Goal: Information Seeking & Learning: Find specific fact

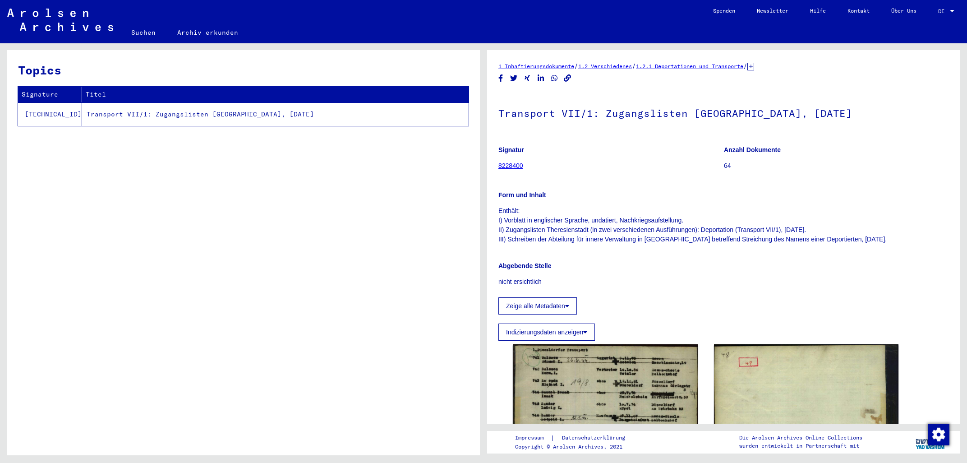
click at [151, 30] on link "Suchen" at bounding box center [143, 33] width 46 height 22
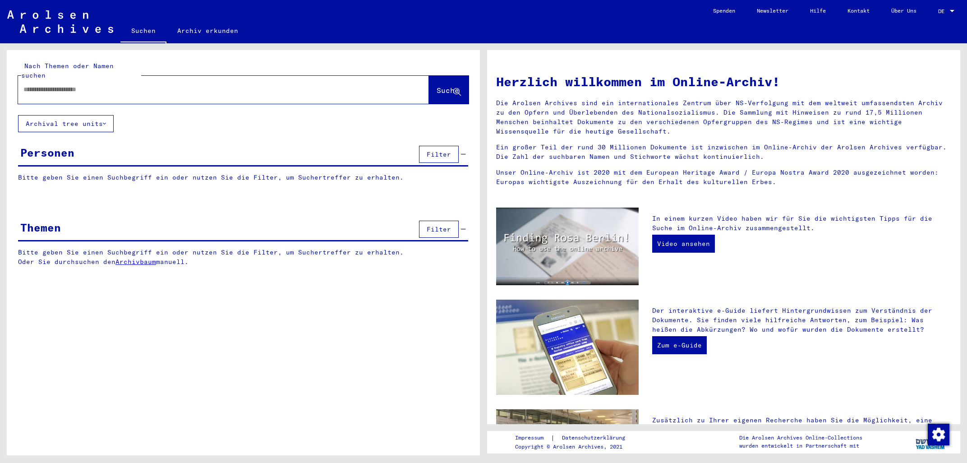
click at [158, 85] on input "text" at bounding box center [212, 89] width 379 height 9
type input "**********"
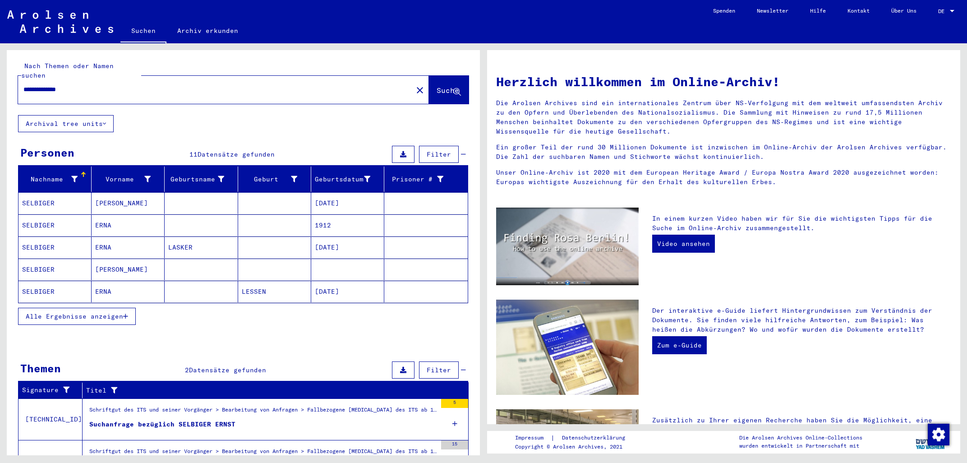
click at [52, 195] on mat-cell "SELBIGER" at bounding box center [55, 203] width 73 height 22
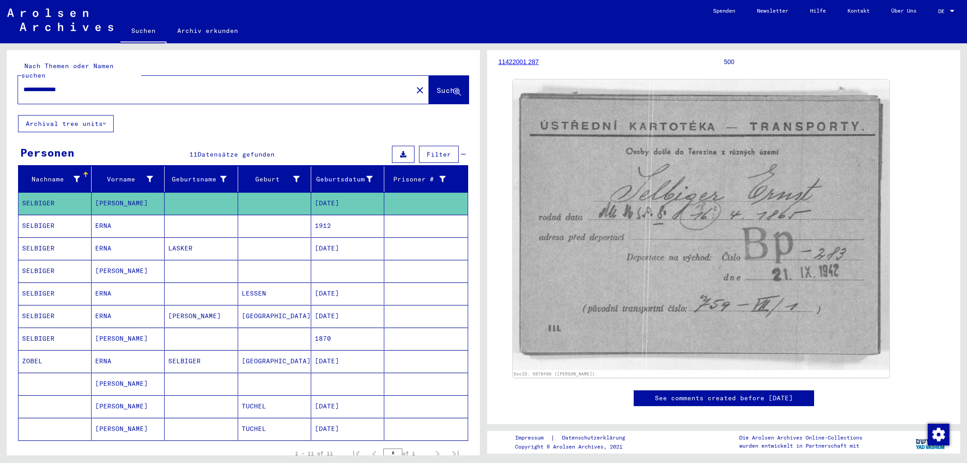
scroll to position [61, 0]
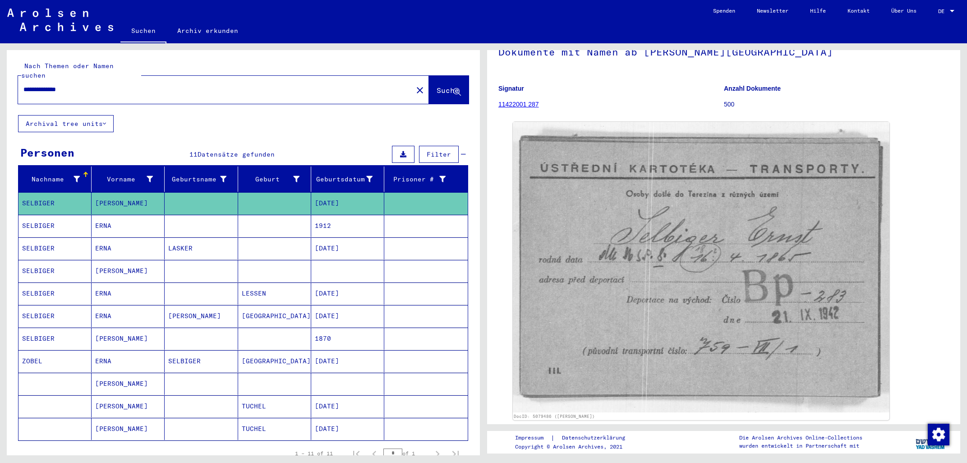
click at [181, 260] on mat-cell at bounding box center [201, 271] width 73 height 22
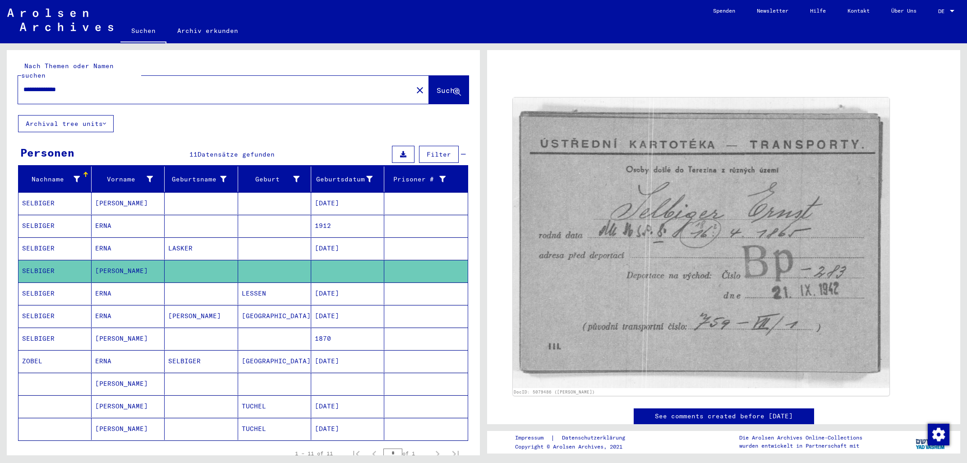
scroll to position [52, 0]
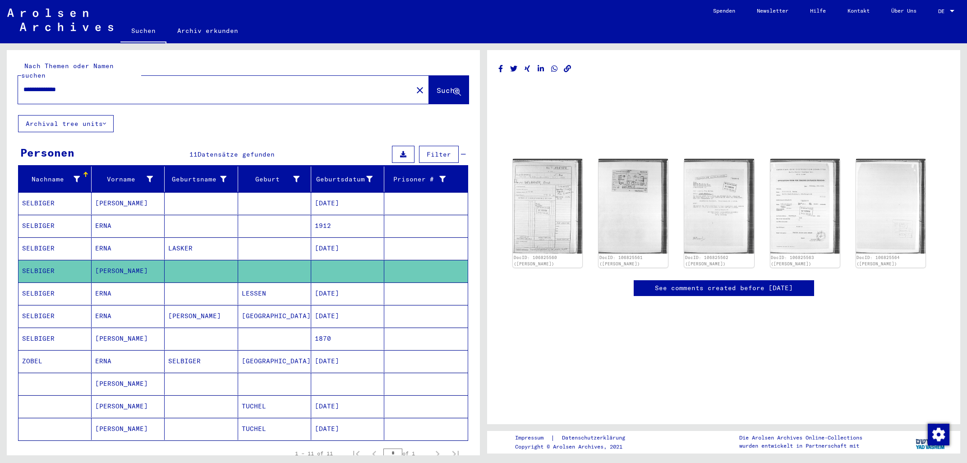
click at [185, 328] on mat-cell at bounding box center [201, 339] width 73 height 22
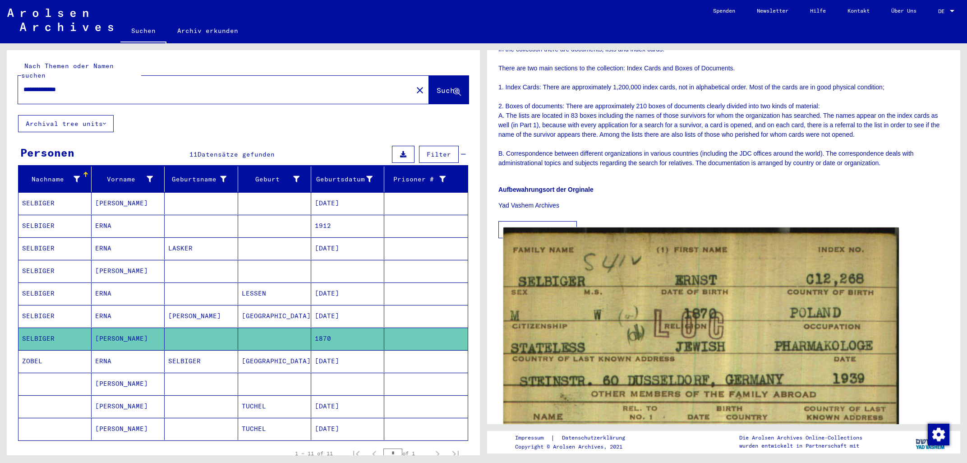
scroll to position [193, 0]
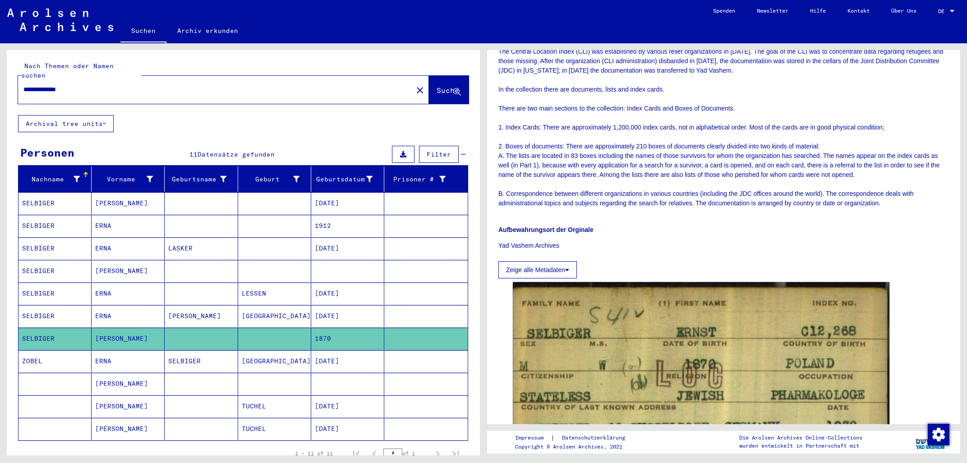
click at [120, 373] on mat-cell "[PERSON_NAME]" at bounding box center [128, 384] width 73 height 22
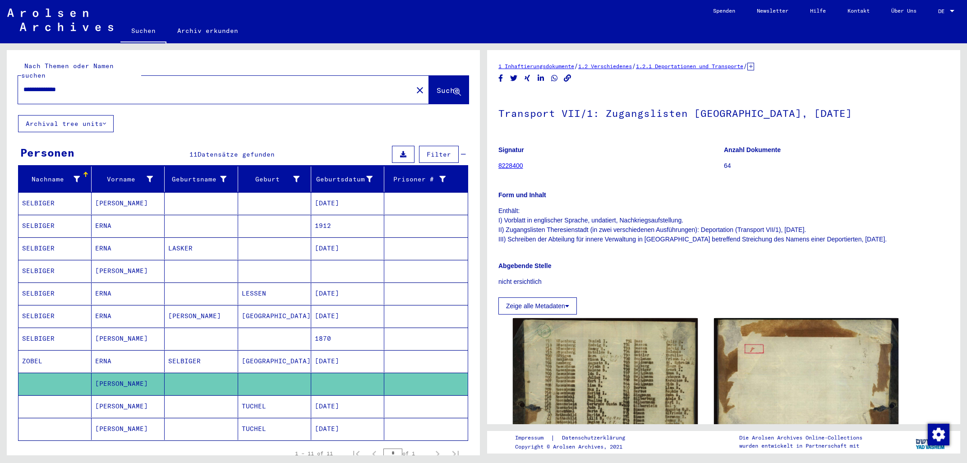
click at [122, 396] on mat-cell "[PERSON_NAME]" at bounding box center [128, 406] width 73 height 22
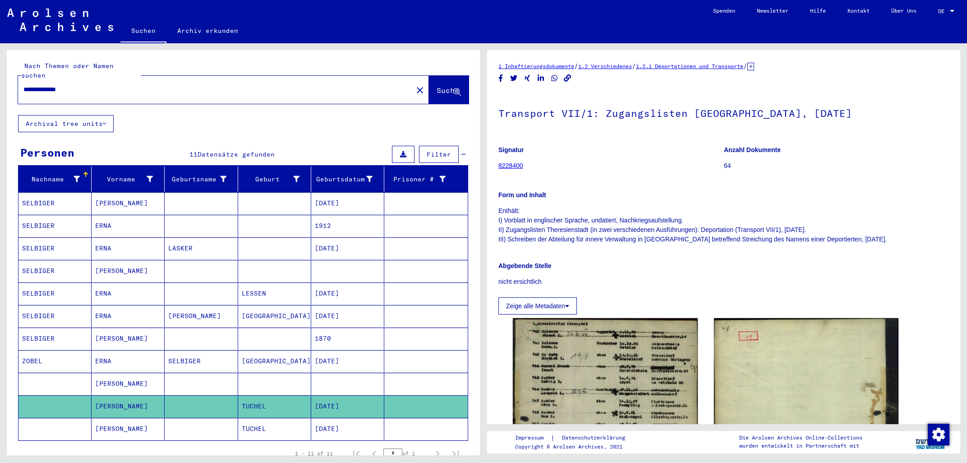
click at [119, 373] on mat-cell "[PERSON_NAME]" at bounding box center [128, 384] width 73 height 22
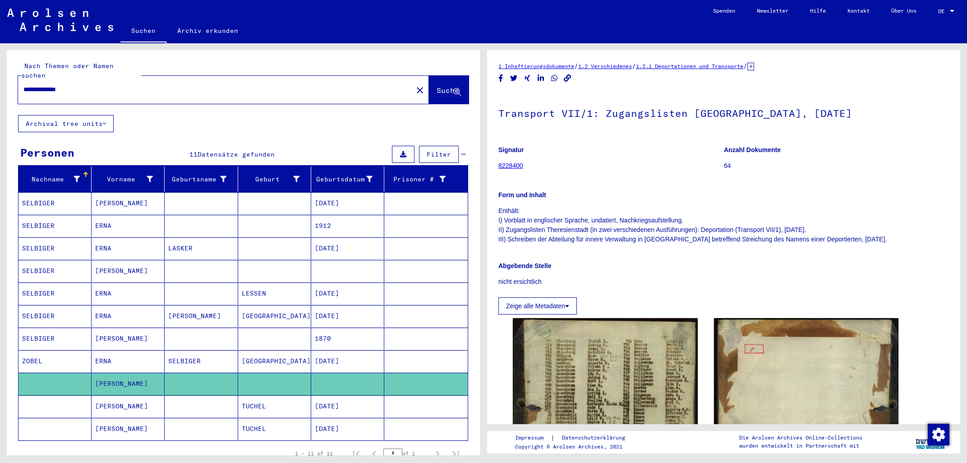
click at [122, 422] on mat-cell "[PERSON_NAME]" at bounding box center [128, 429] width 73 height 22
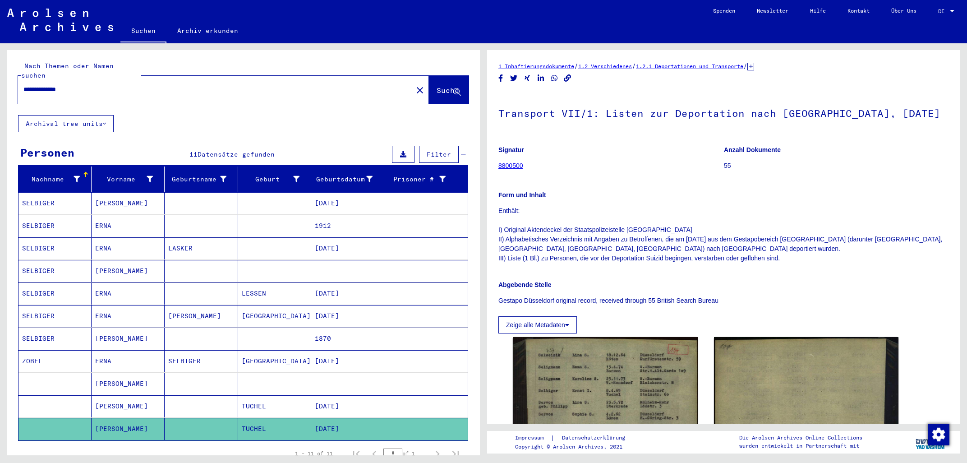
click at [120, 373] on mat-cell "[PERSON_NAME]" at bounding box center [128, 384] width 73 height 22
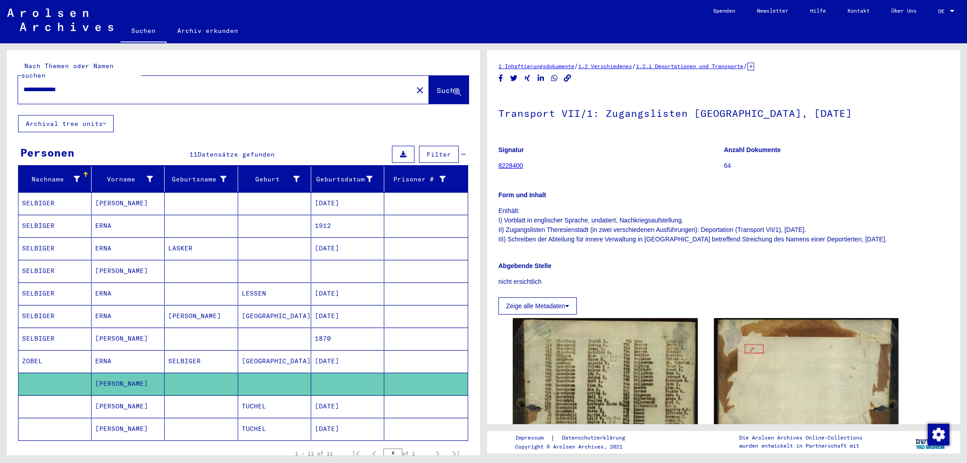
click at [120, 395] on mat-cell "[PERSON_NAME]" at bounding box center [128, 406] width 73 height 22
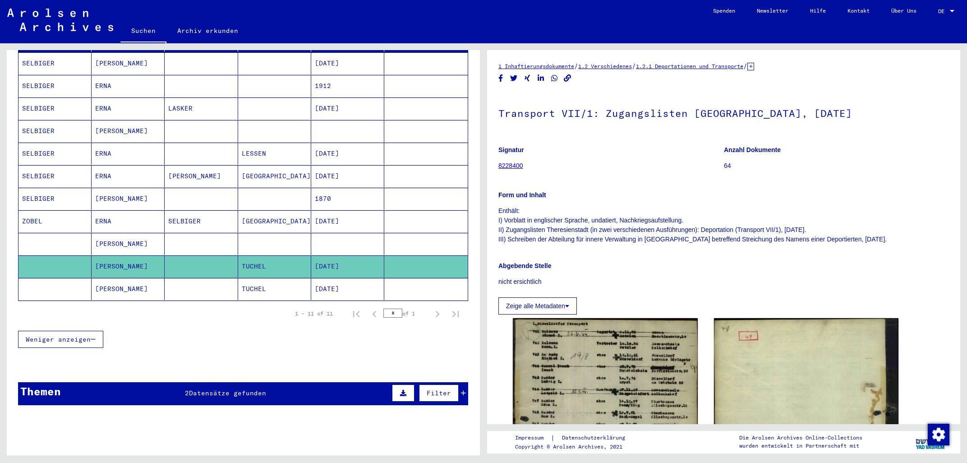
scroll to position [193, 0]
